Goal: Task Accomplishment & Management: Complete application form

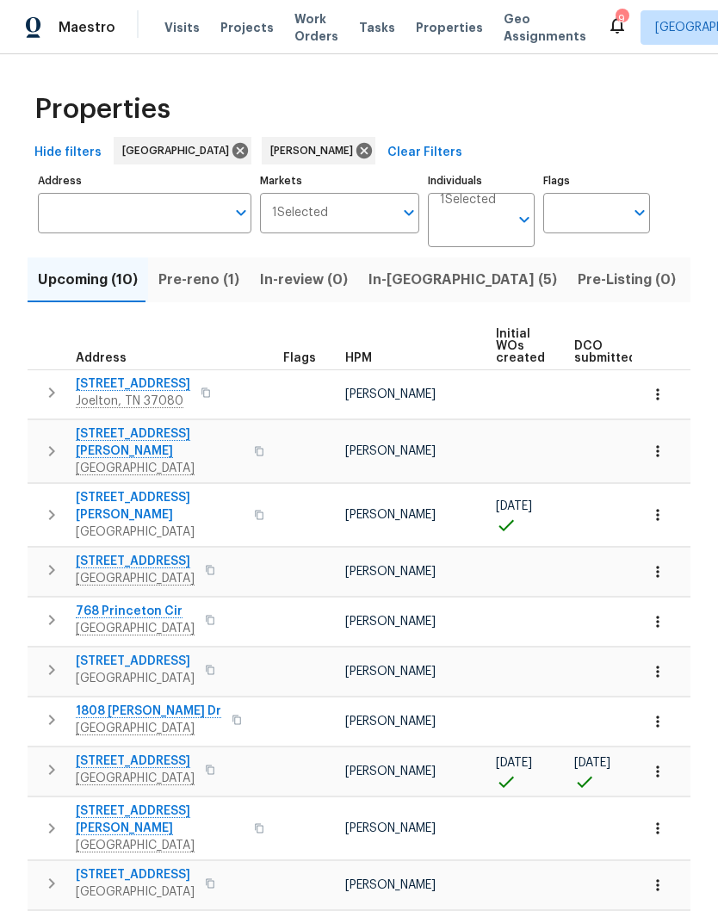
click at [172, 752] on span "[STREET_ADDRESS]" at bounding box center [135, 760] width 119 height 17
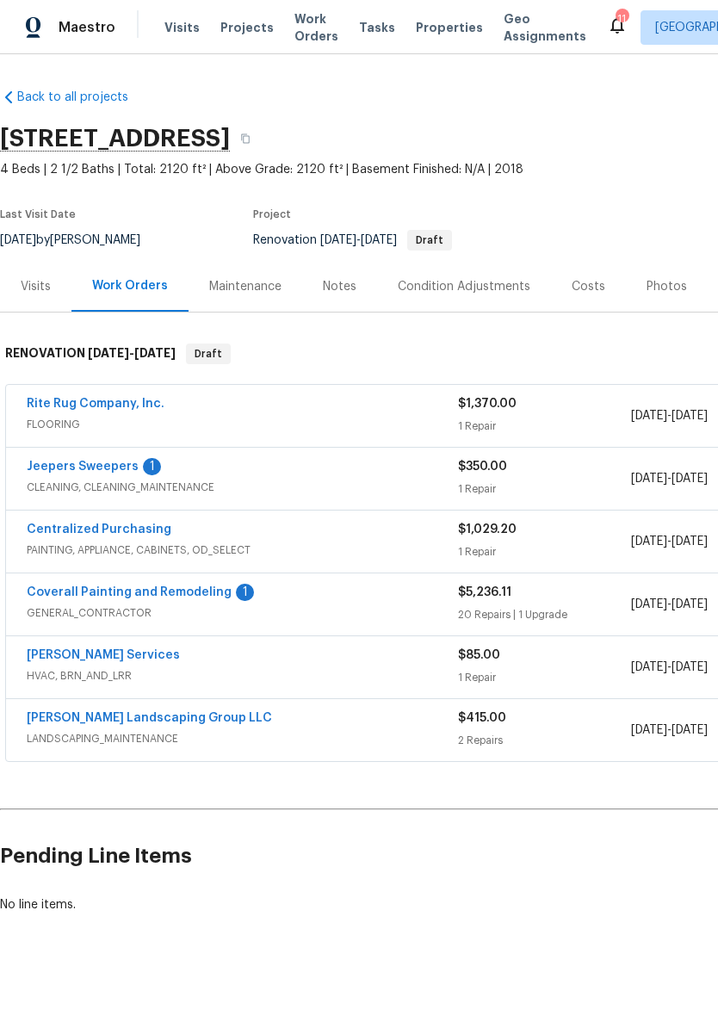
click at [164, 596] on link "Coverall Painting and Remodeling" at bounding box center [129, 592] width 205 height 12
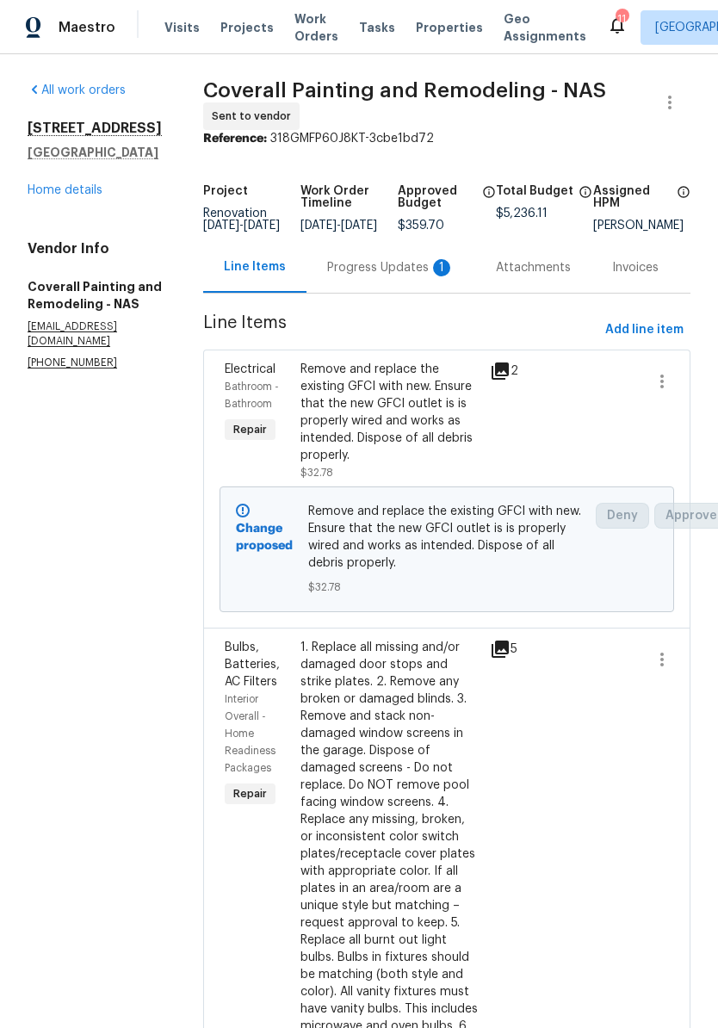
click at [418, 275] on div "Progress Updates 1" at bounding box center [390, 267] width 127 height 17
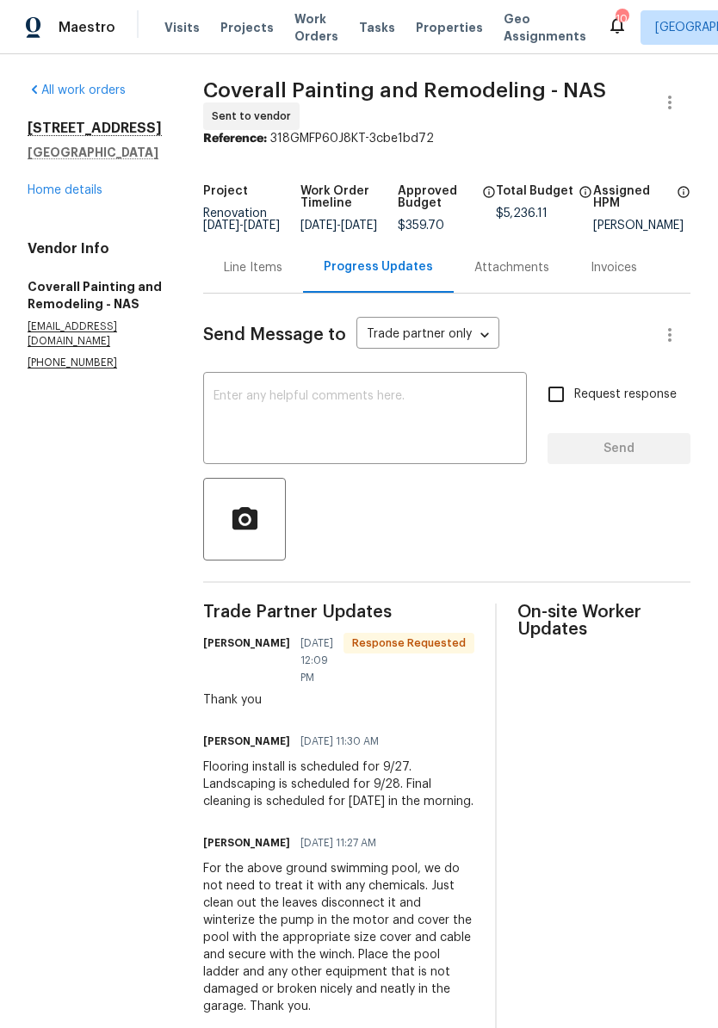
click at [99, 188] on link "Home details" at bounding box center [65, 190] width 75 height 12
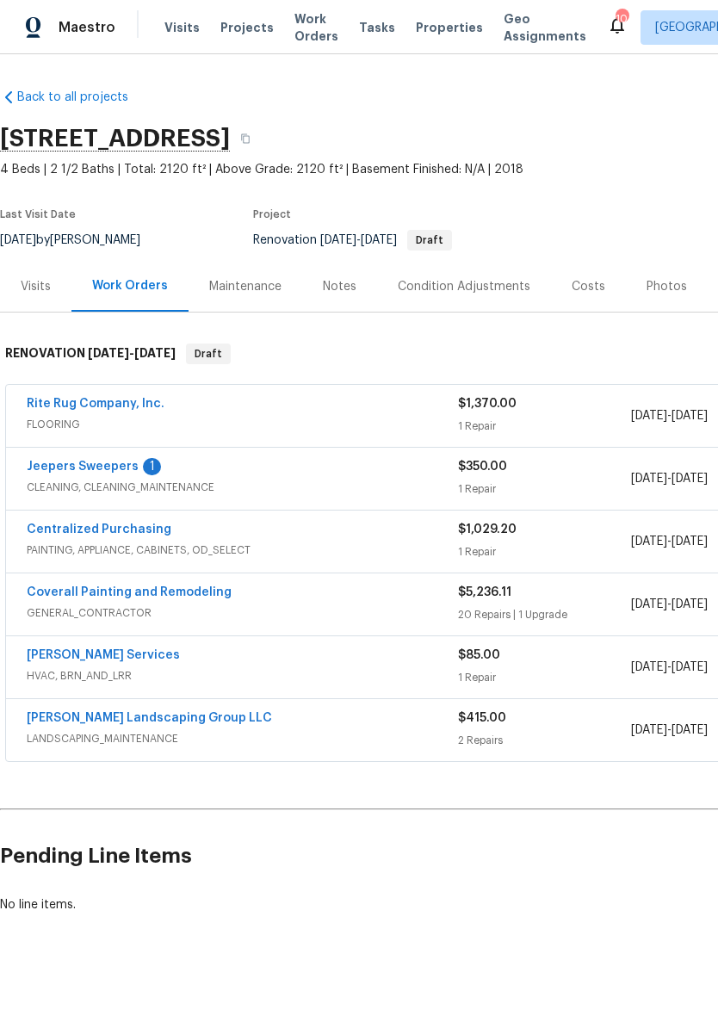
click at [189, 591] on link "Coverall Painting and Remodeling" at bounding box center [129, 592] width 205 height 12
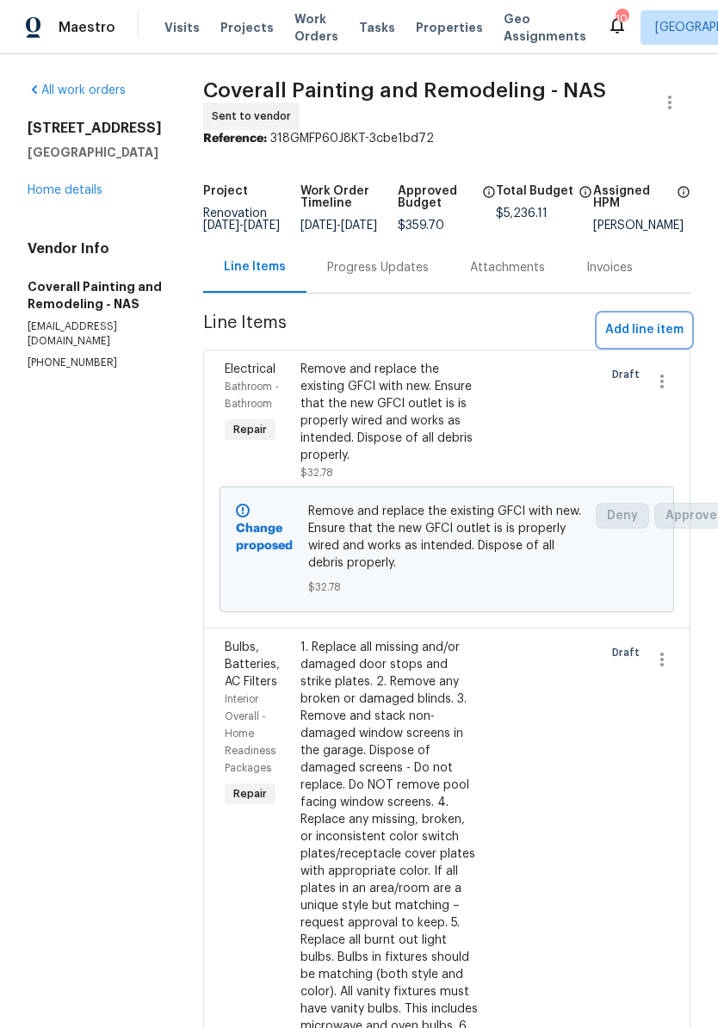
click at [672, 340] on span "Add line item" at bounding box center [644, 330] width 78 height 22
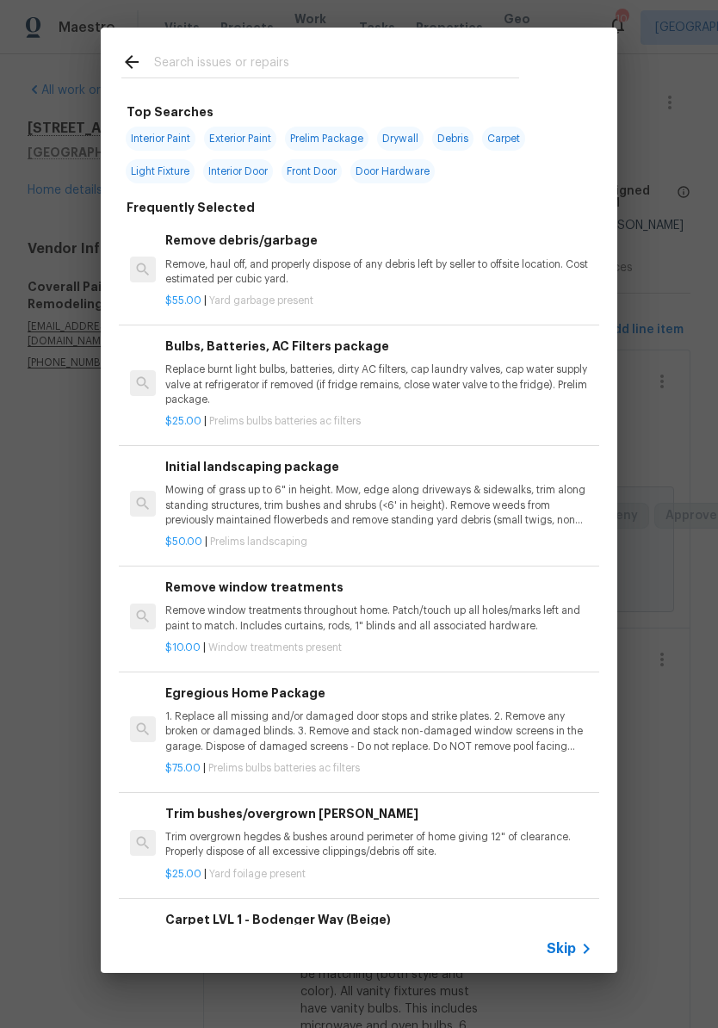
click at [294, 53] on input "text" at bounding box center [336, 65] width 365 height 26
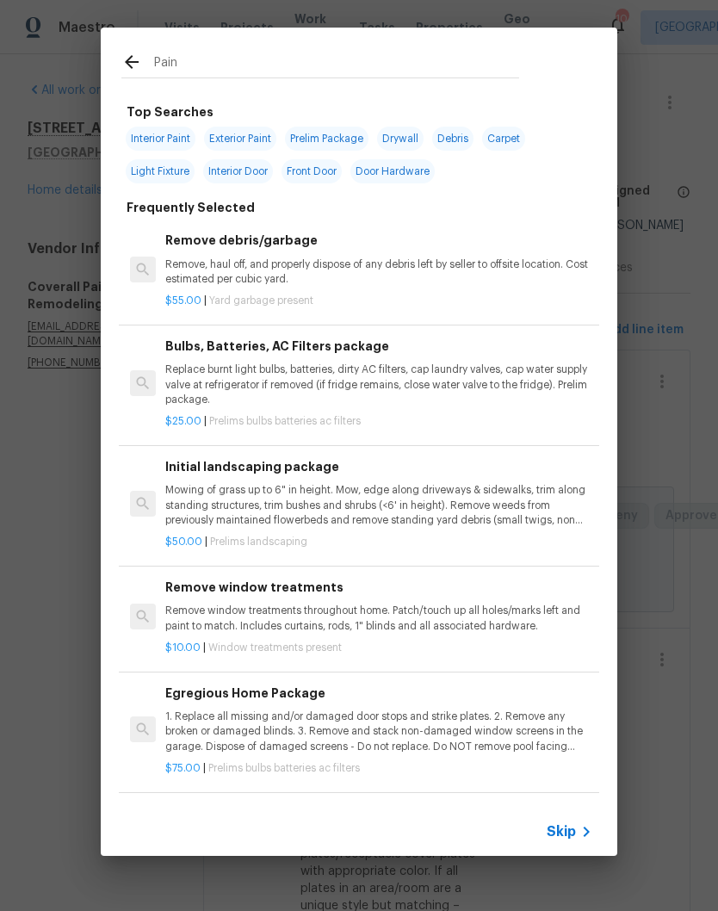
type input "Paint"
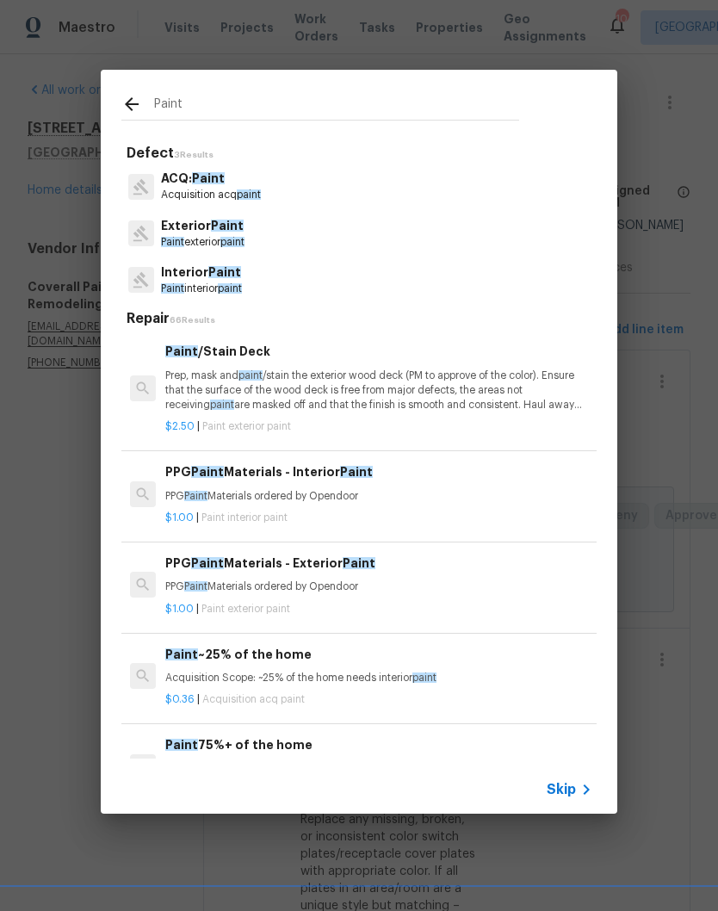
click at [232, 276] on span "Paint" at bounding box center [224, 272] width 33 height 12
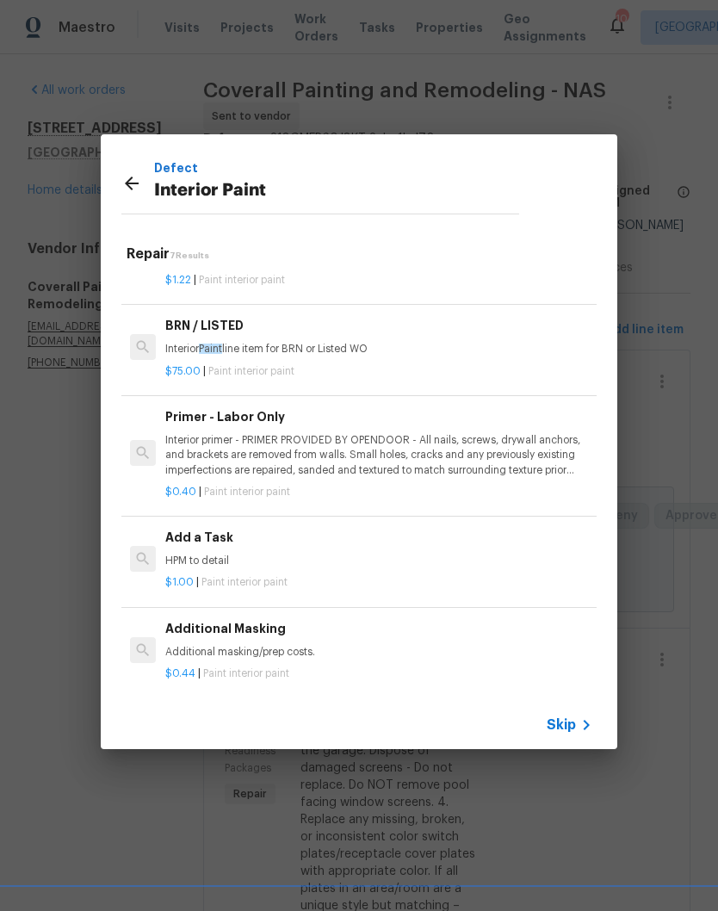
scroll to position [293, 0]
click at [208, 548] on div "Add a Task HPM to detail" at bounding box center [378, 549] width 427 height 41
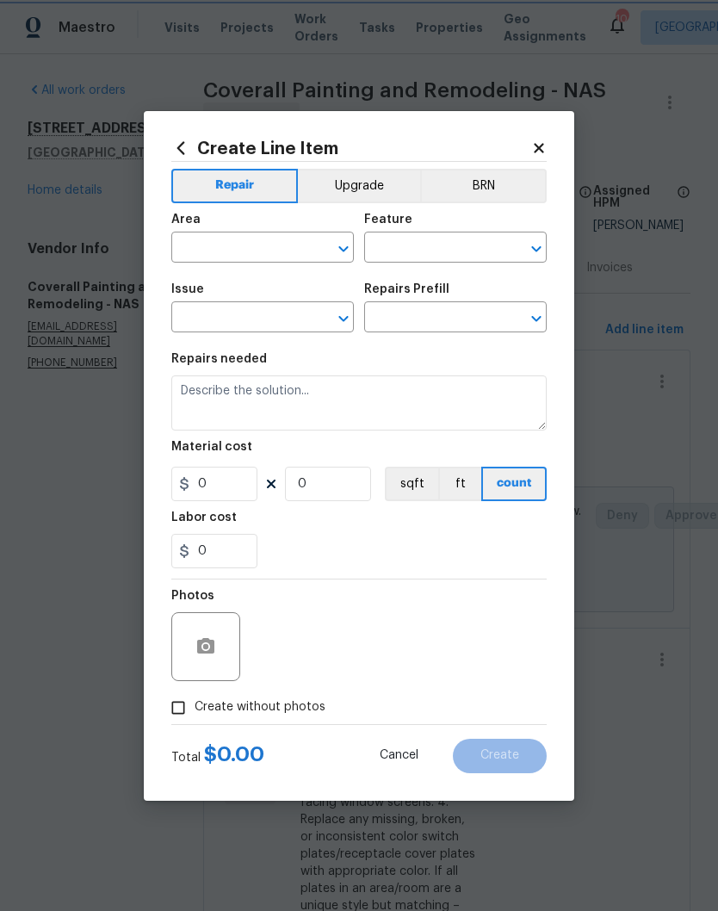
type input "Overall Paint"
type input "Interior Paint"
type input "Add a Task $1.00"
type textarea "HPM to detail"
type input "1"
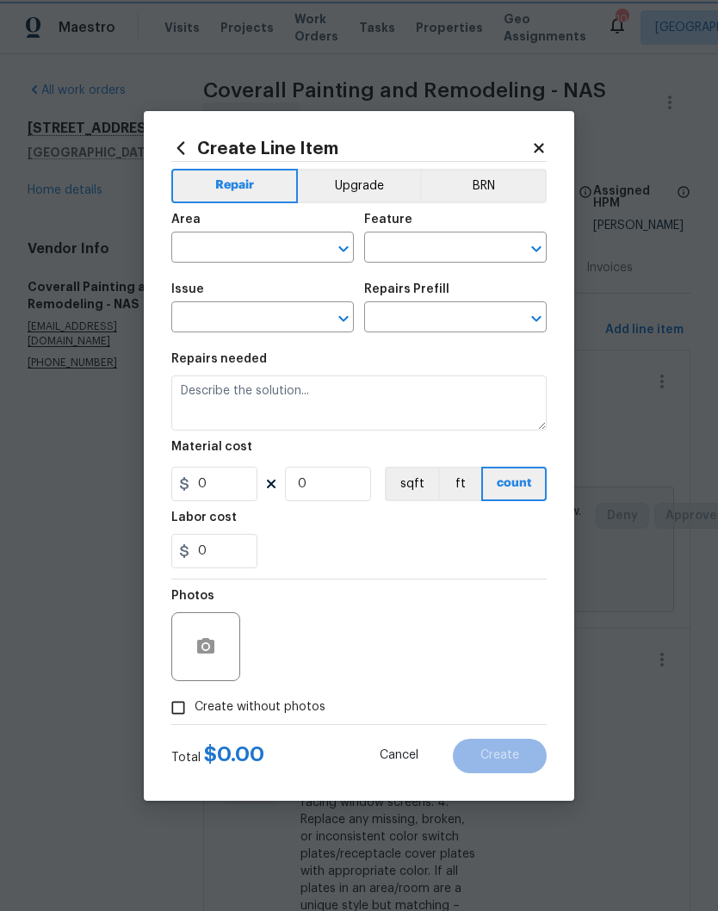
type input "1"
click at [313, 248] on icon "Clear" at bounding box center [321, 248] width 17 height 17
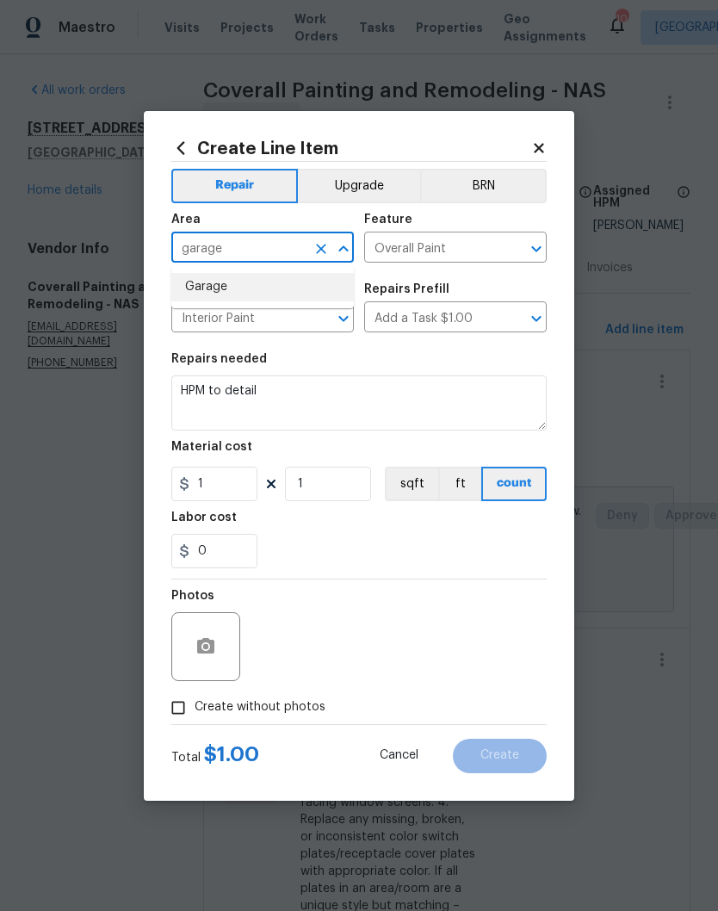
click at [218, 287] on li "Garage" at bounding box center [262, 287] width 183 height 28
type input "Garage"
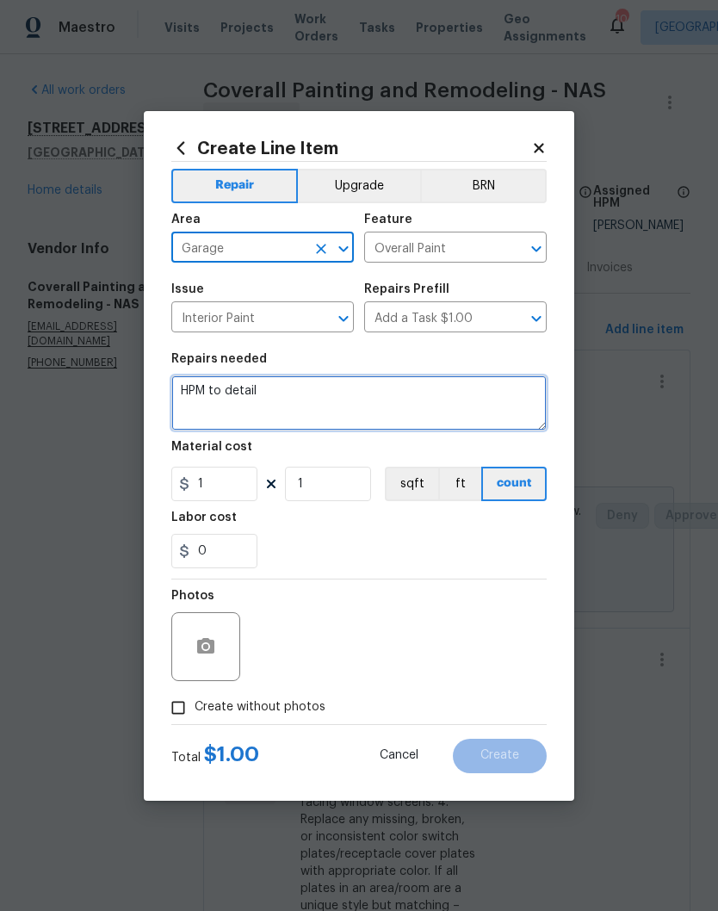
click at [306, 390] on textarea "HPM to detail" at bounding box center [358, 402] width 375 height 55
type textarea "H"
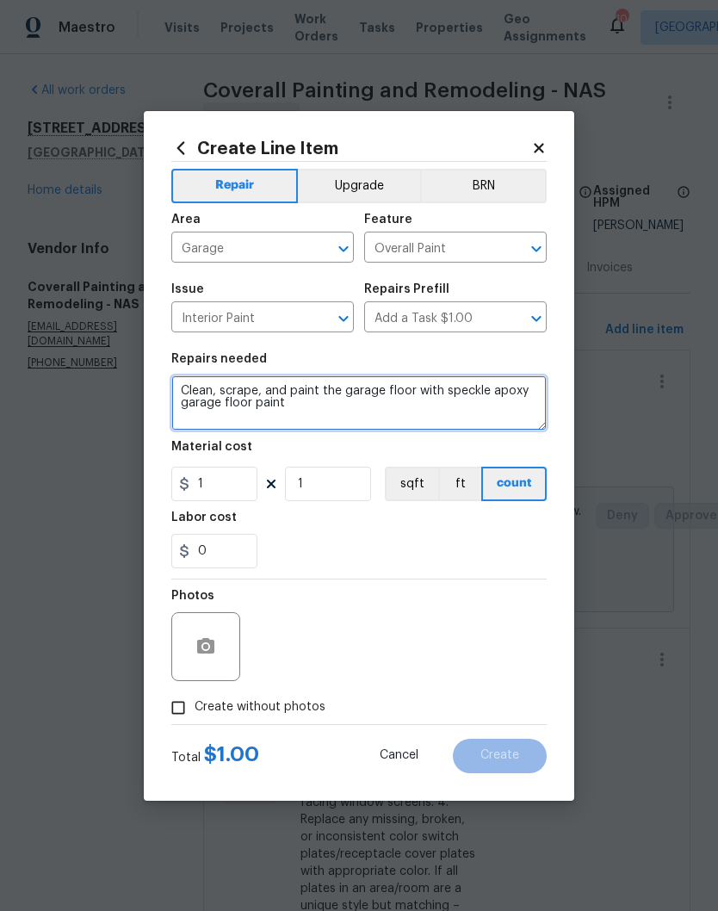
type textarea "Clean, scrape, and paint the garage floor with speckle apoxy garage floor paint"
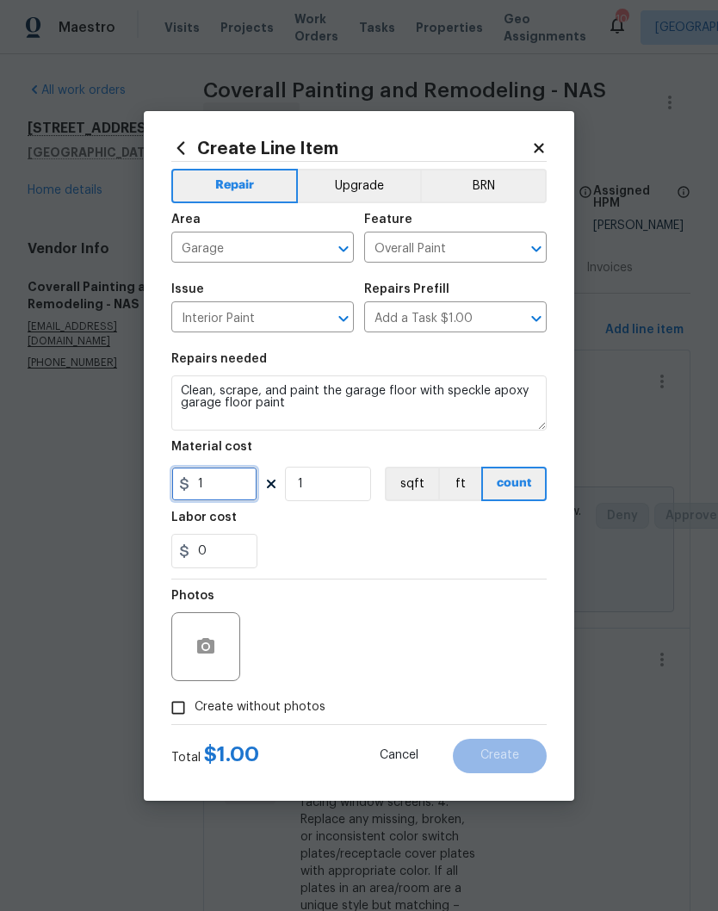
click at [241, 480] on input "1" at bounding box center [214, 484] width 86 height 34
type input "600"
click at [375, 189] on button "Upgrade" at bounding box center [359, 186] width 123 height 34
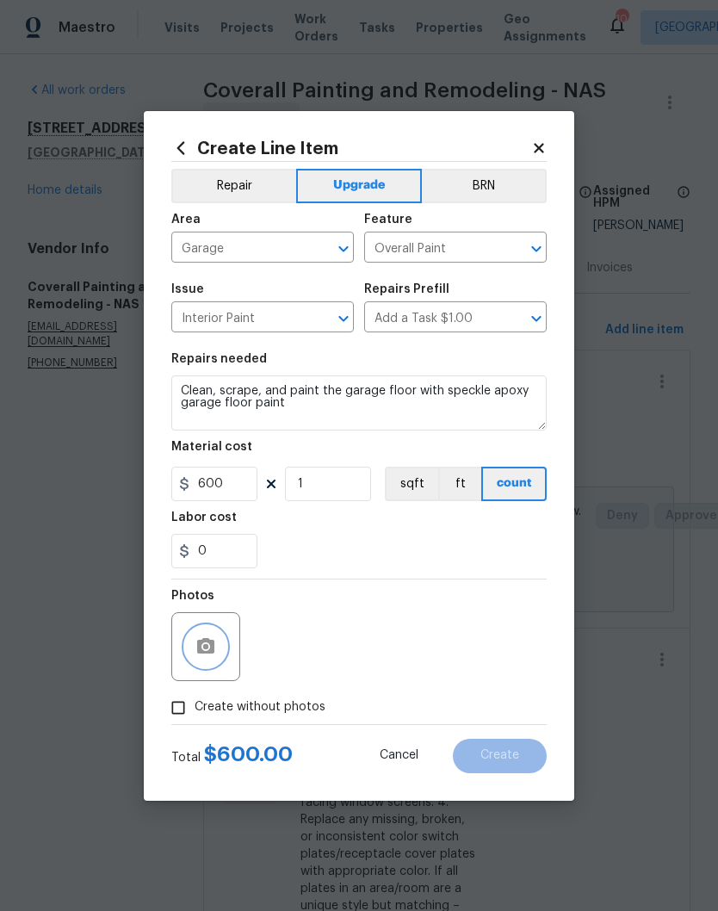
click at [217, 640] on button "button" at bounding box center [205, 646] width 41 height 41
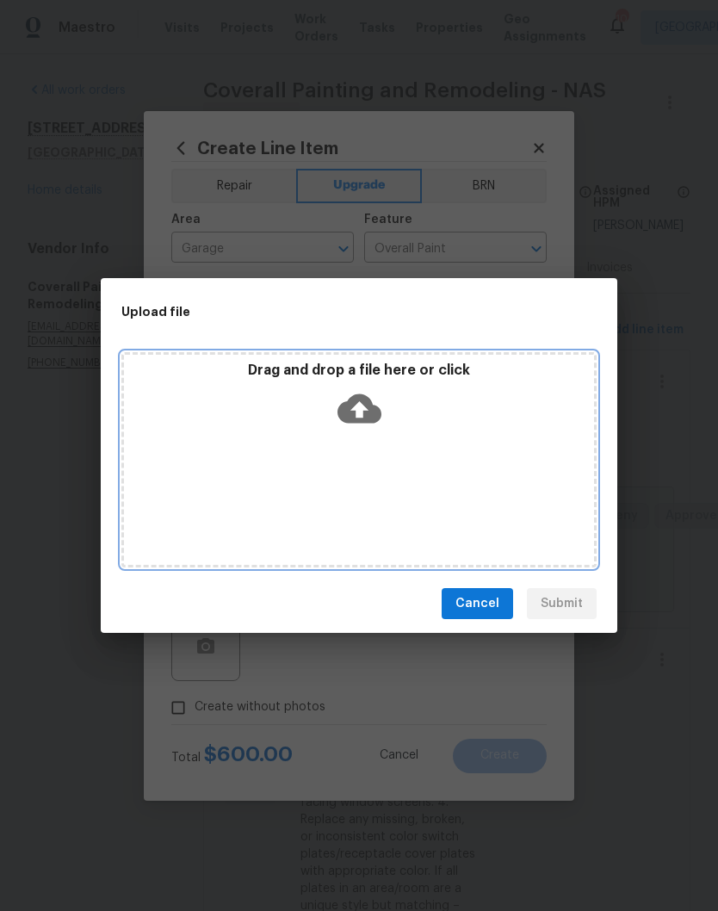
click at [450, 449] on div "Drag and drop a file here or click" at bounding box center [358, 459] width 475 height 215
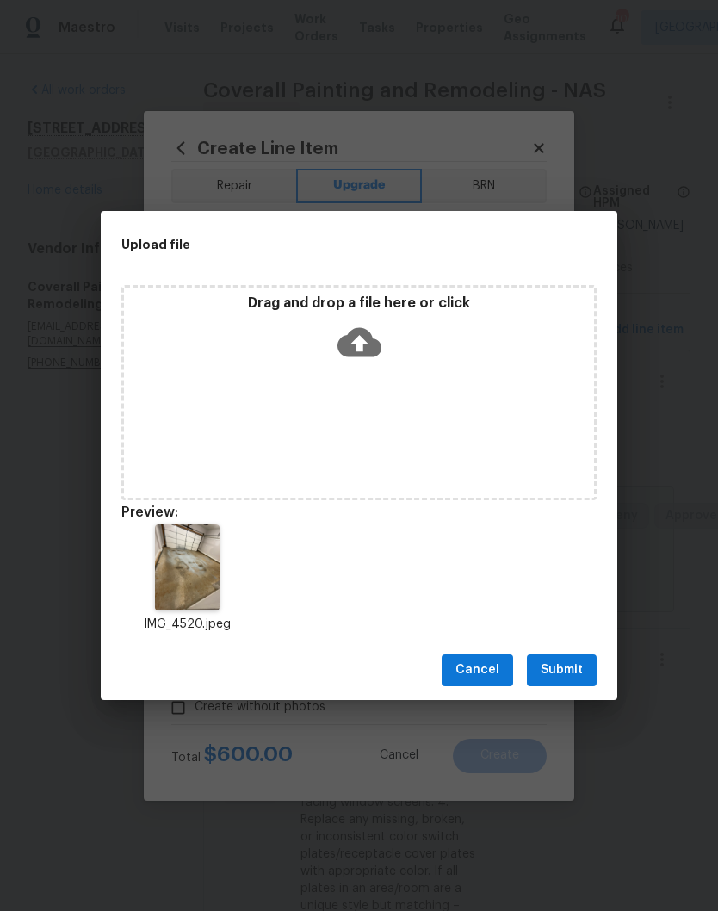
click at [572, 669] on span "Submit" at bounding box center [562, 670] width 42 height 22
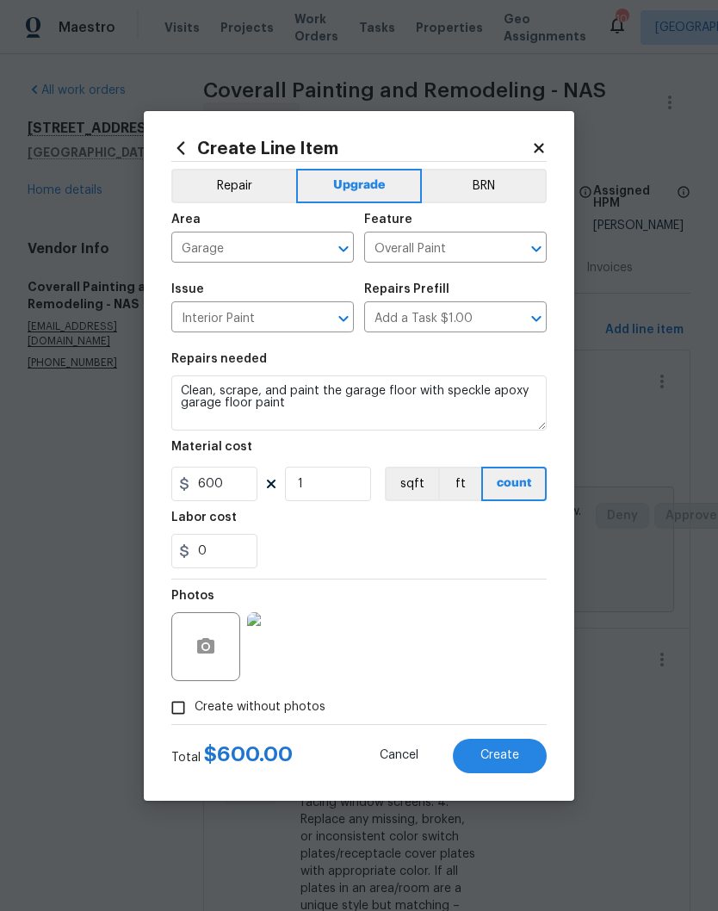
click at [502, 756] on span "Create" at bounding box center [499, 755] width 39 height 13
type input "0"
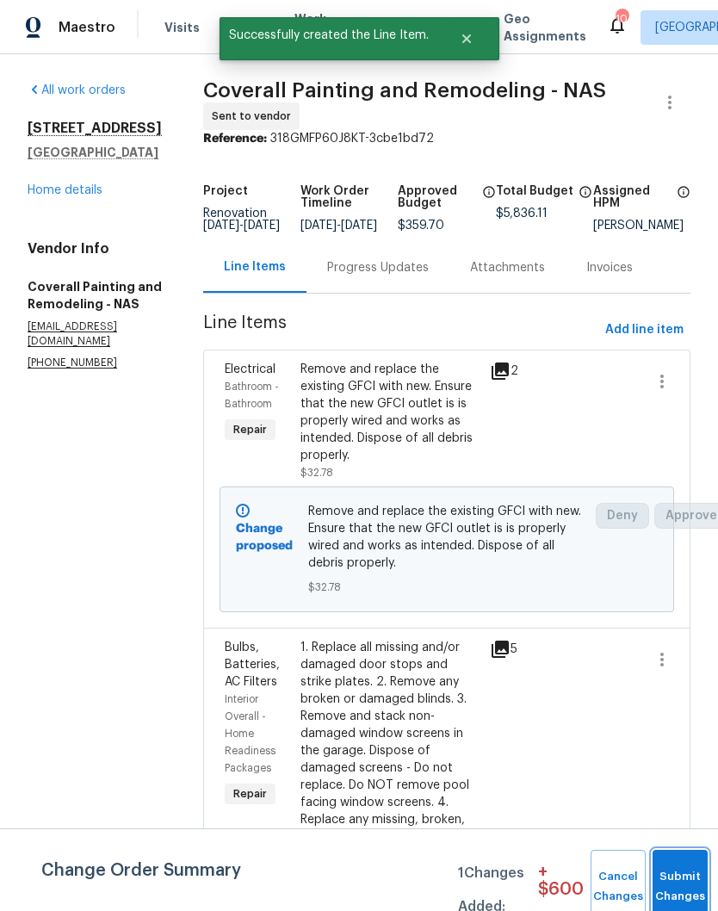
click at [682, 866] on button "Submit Changes" at bounding box center [680, 887] width 55 height 74
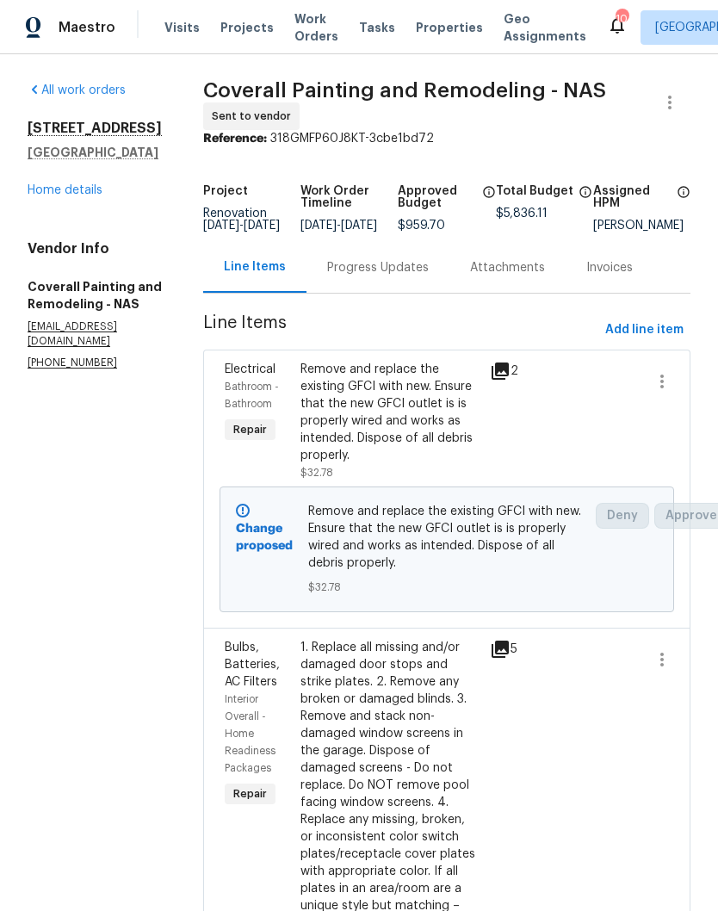
click at [98, 195] on link "Home details" at bounding box center [65, 190] width 75 height 12
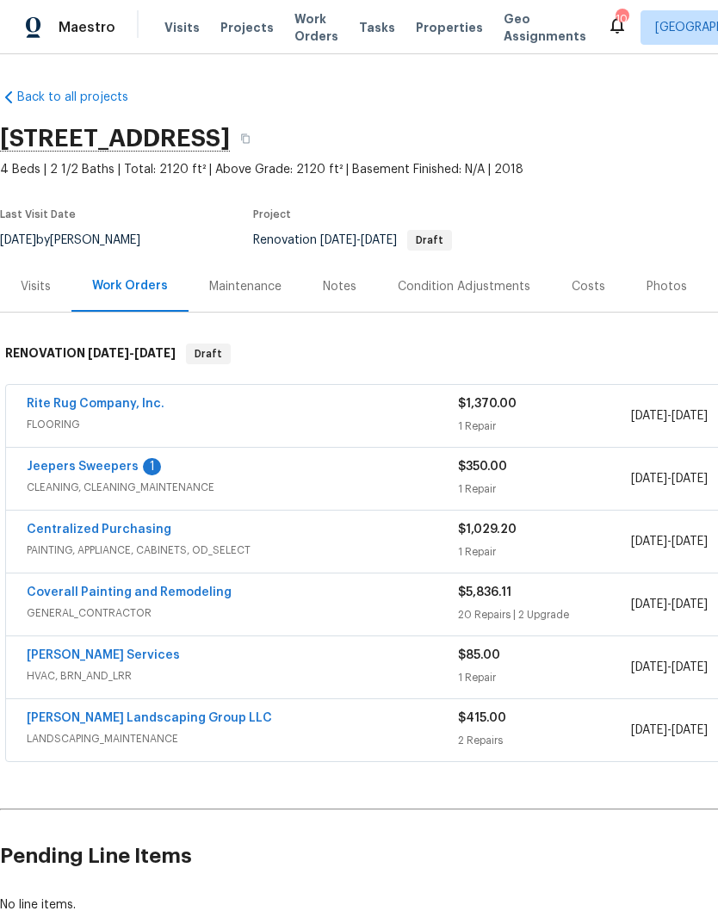
click at [348, 282] on div "Notes" at bounding box center [340, 286] width 34 height 17
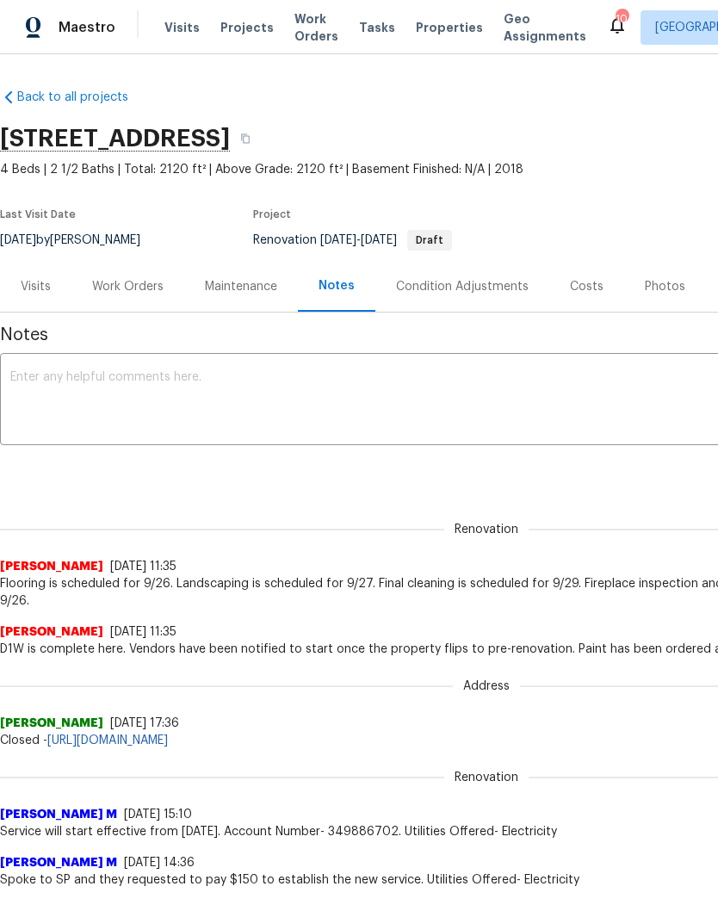
click at [216, 387] on textarea at bounding box center [486, 401] width 952 height 60
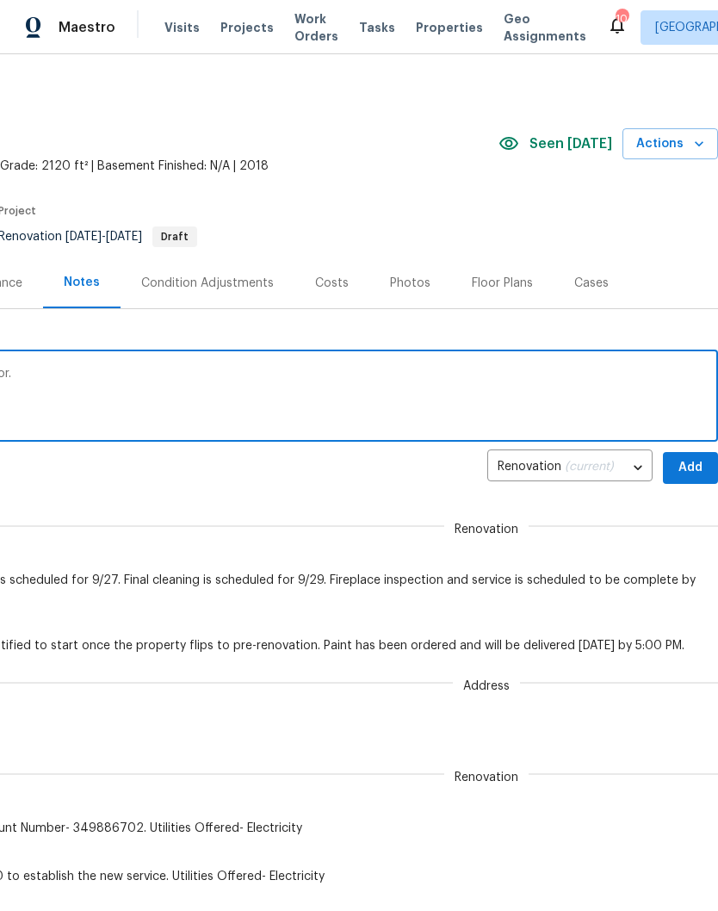
scroll to position [3, 255]
type textarea "Upgrade approved to paint the garage floor."
click at [689, 464] on span "Add" at bounding box center [691, 468] width 28 height 22
